Goal: Task Accomplishment & Management: Manage account settings

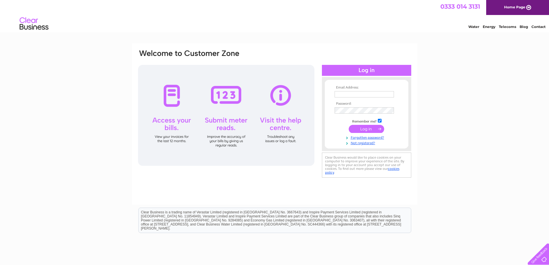
click at [358, 92] on input "text" at bounding box center [364, 94] width 59 height 6
type input "A"
type input "[EMAIL_ADDRESS][DOMAIN_NAME]"
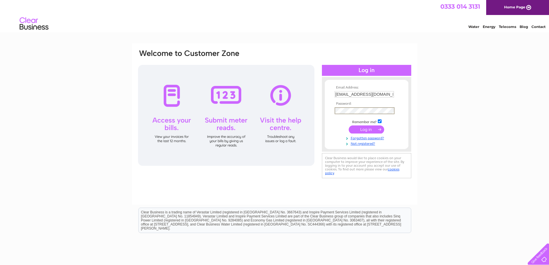
click at [375, 129] on input "submit" at bounding box center [366, 129] width 35 height 8
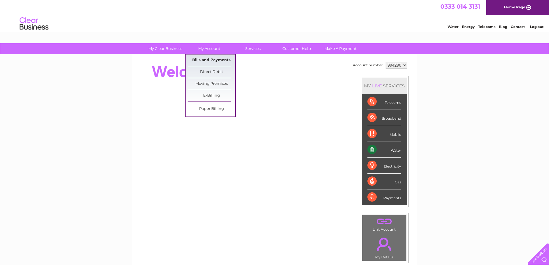
click at [207, 59] on link "Bills and Payments" at bounding box center [212, 60] width 48 height 12
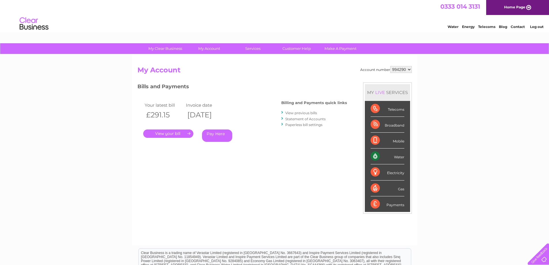
click at [186, 132] on link "." at bounding box center [168, 133] width 50 height 8
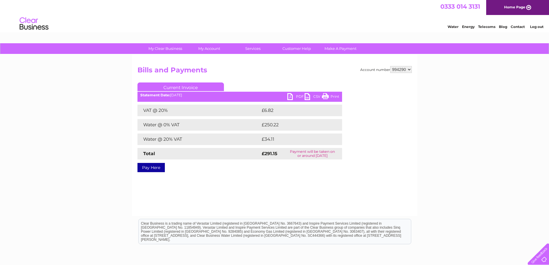
click at [301, 95] on link "PDF" at bounding box center [295, 97] width 17 height 8
